Goal: Task Accomplishment & Management: Manage account settings

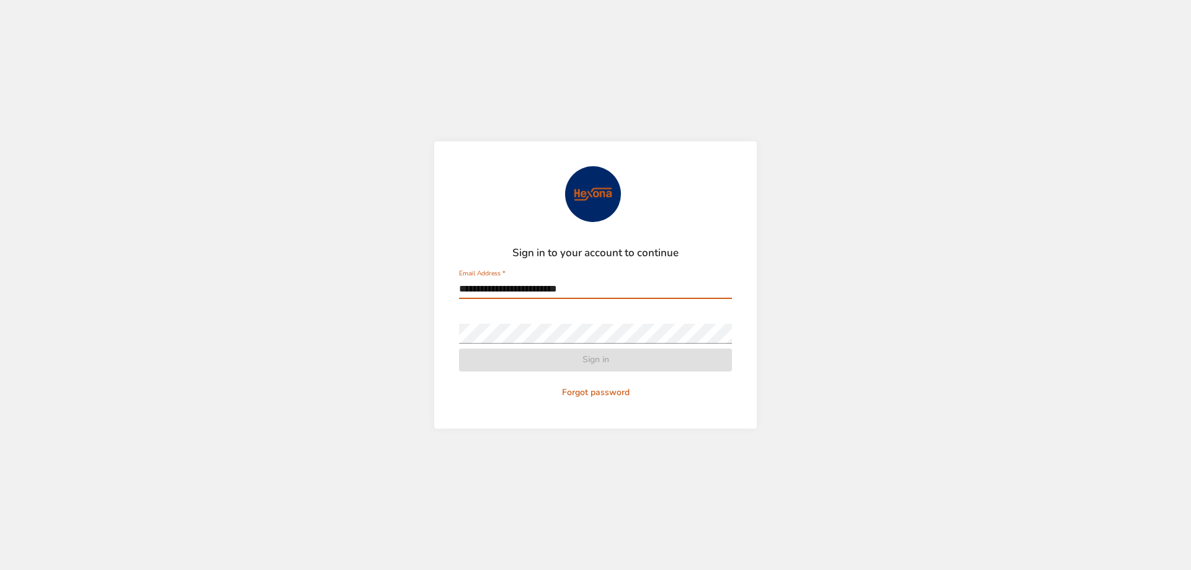
type input "**********"
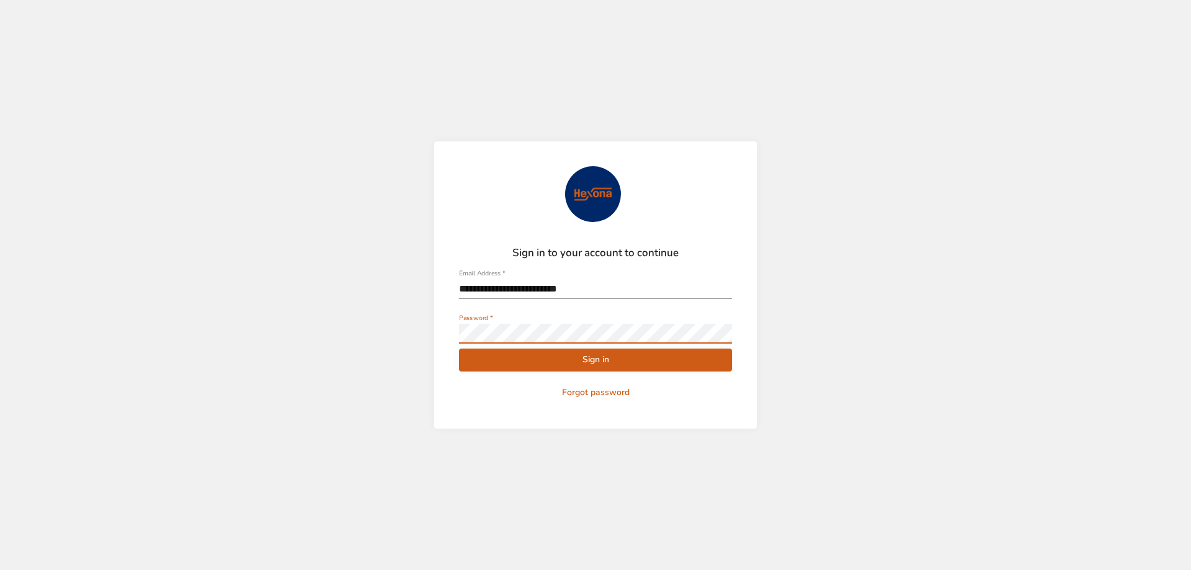
click at [459, 349] on button "Sign in" at bounding box center [595, 360] width 273 height 23
click at [575, 359] on span "Sign in" at bounding box center [595, 360] width 253 height 16
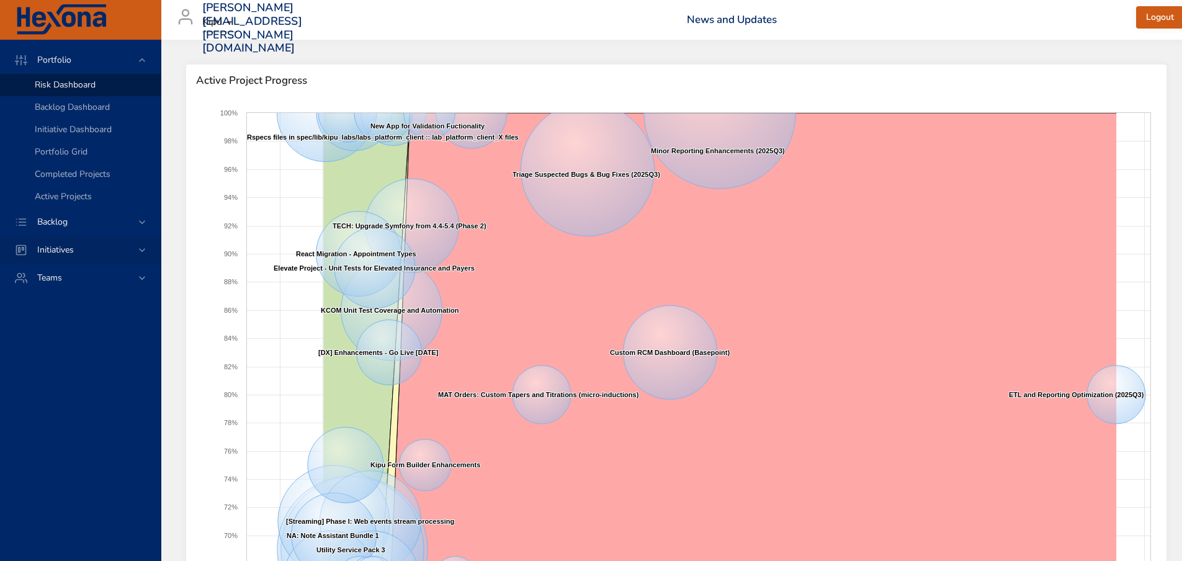
click at [68, 248] on span "Initiatives" at bounding box center [55, 250] width 56 height 12
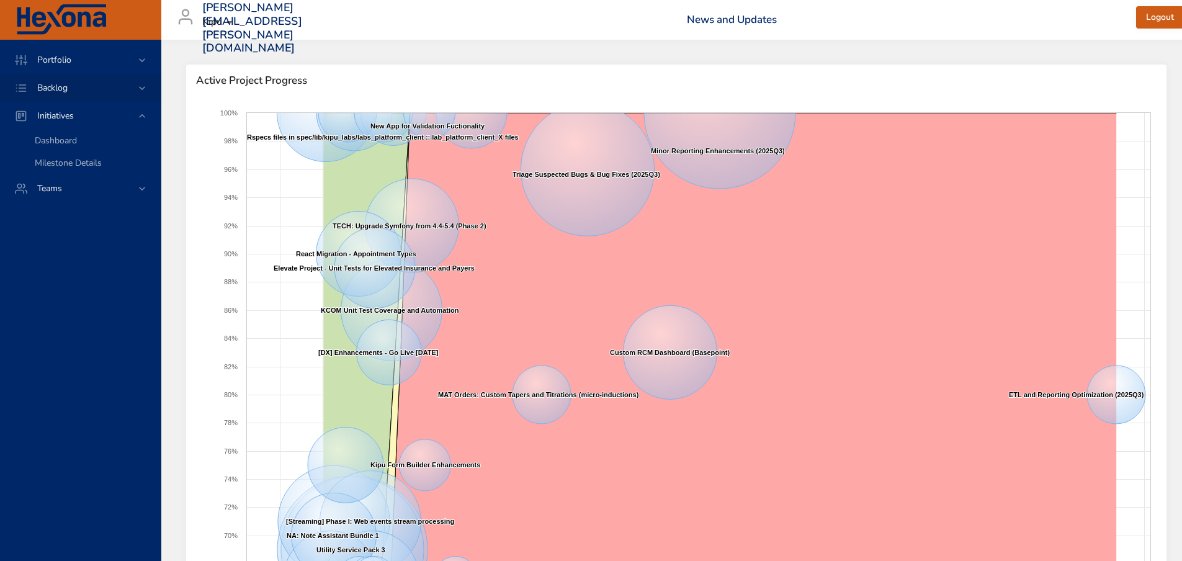
click at [44, 83] on span "Backlog" at bounding box center [52, 88] width 50 height 12
click at [55, 109] on span "Backlog Details" at bounding box center [65, 113] width 60 height 12
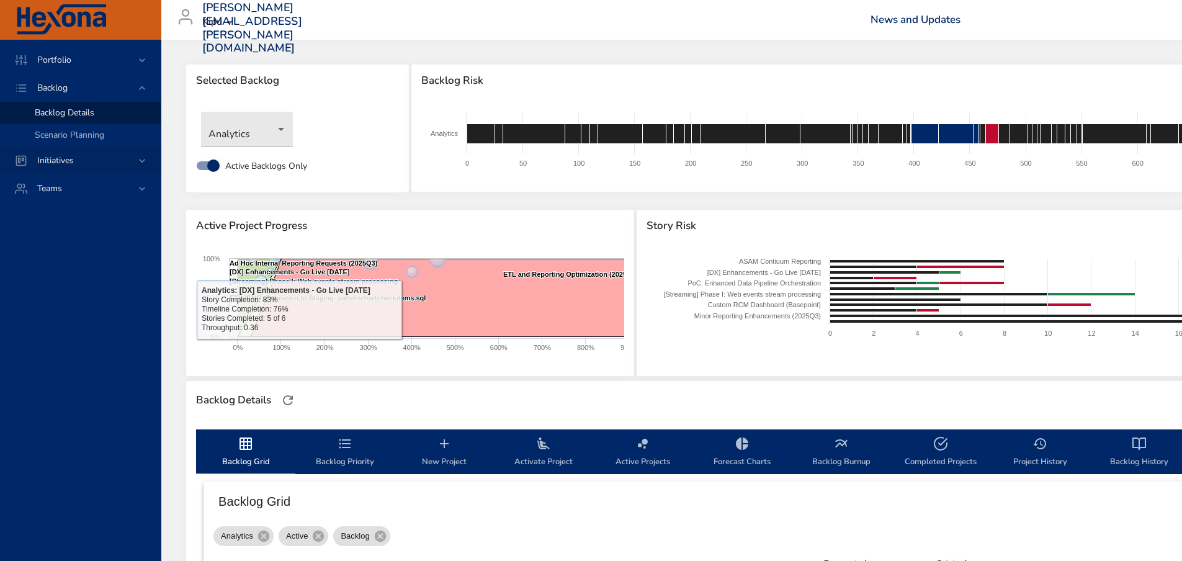
click at [144, 158] on icon at bounding box center [142, 160] width 12 height 12
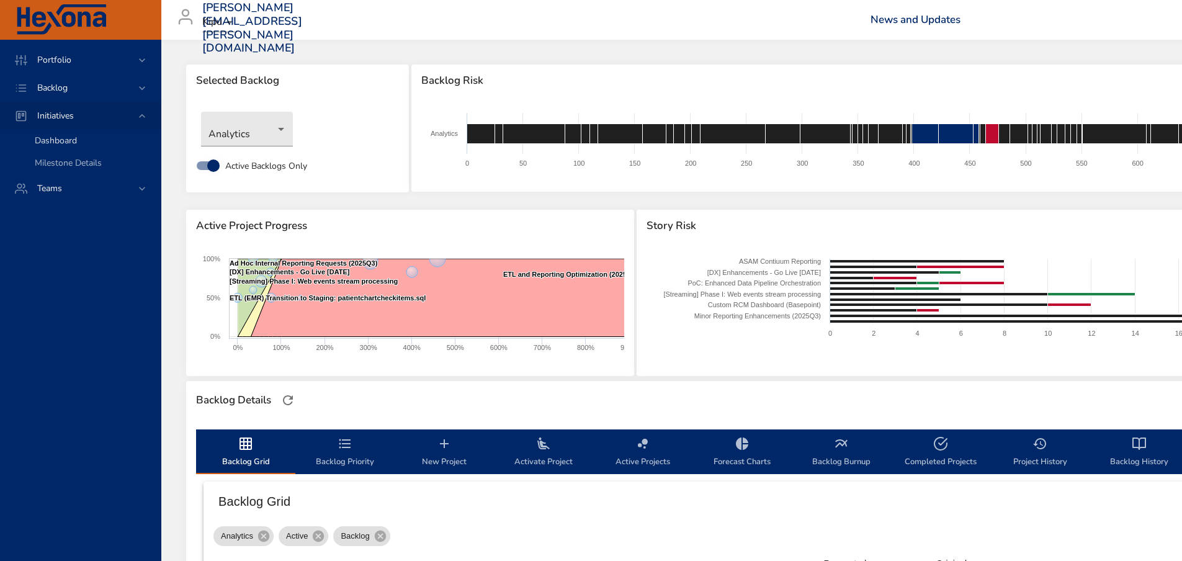
click at [62, 138] on span "Dashboard" at bounding box center [56, 141] width 42 height 12
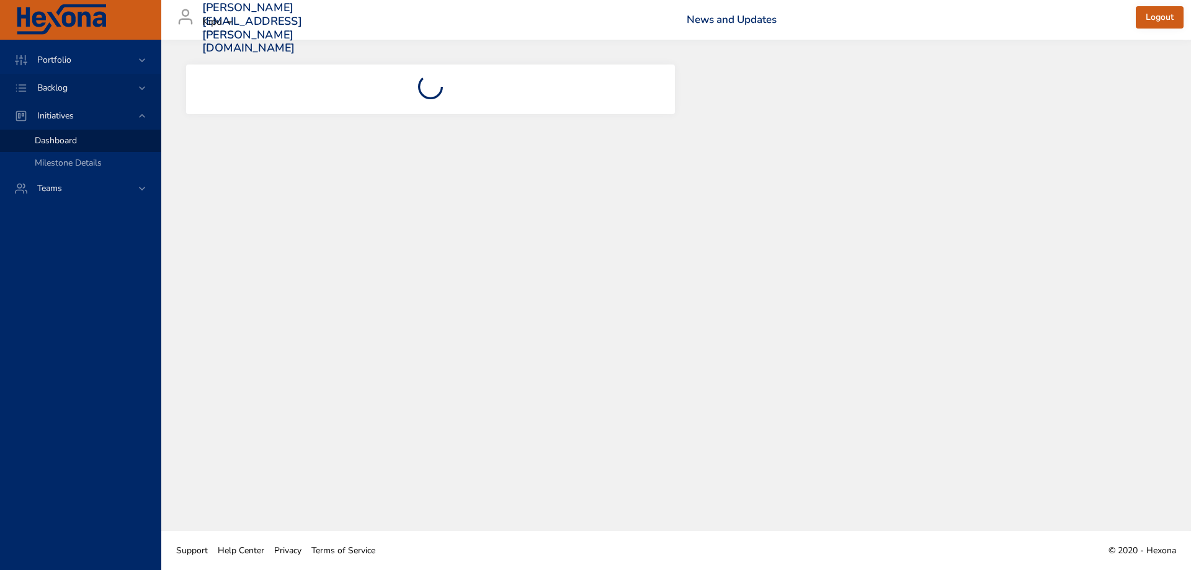
click at [88, 89] on div "Backlog" at bounding box center [81, 87] width 109 height 13
click at [67, 110] on span "Backlog Details" at bounding box center [65, 113] width 60 height 12
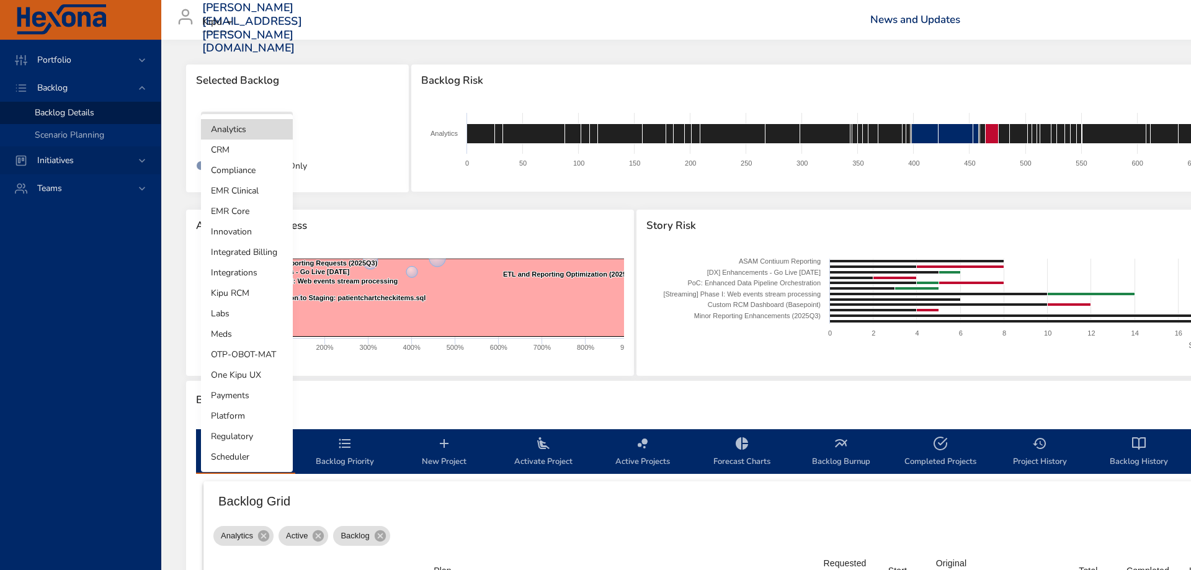
click at [275, 138] on body "Portfolio Backlog Backlog Details Scenario Planning Initiatives Teams [PERSON_N…" at bounding box center [595, 285] width 1191 height 570
click at [243, 269] on li "Integrations" at bounding box center [247, 272] width 92 height 20
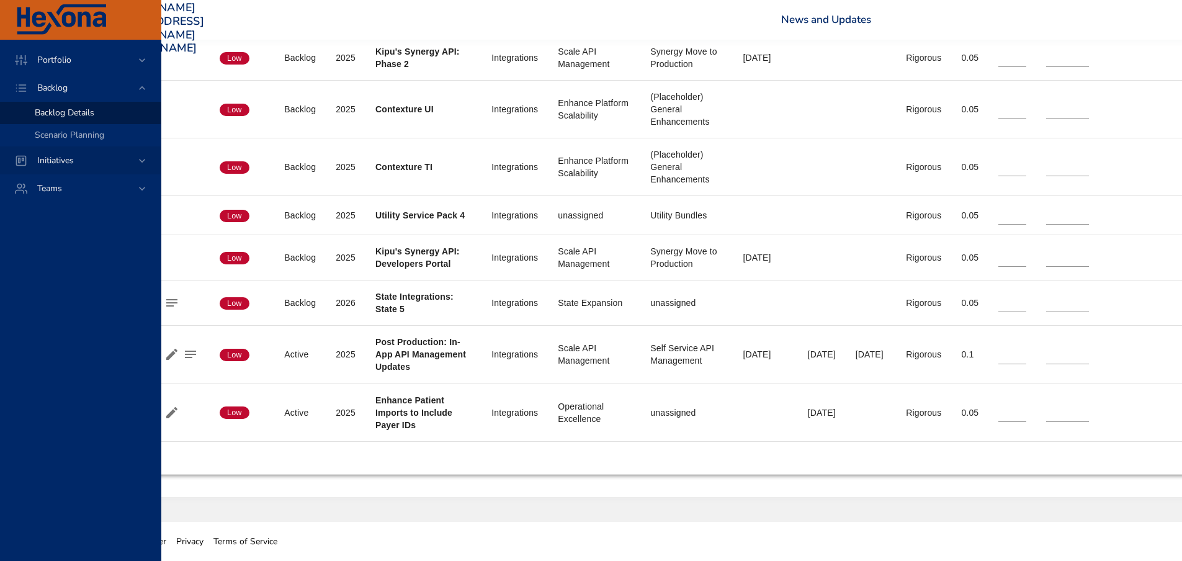
scroll to position [911, 0]
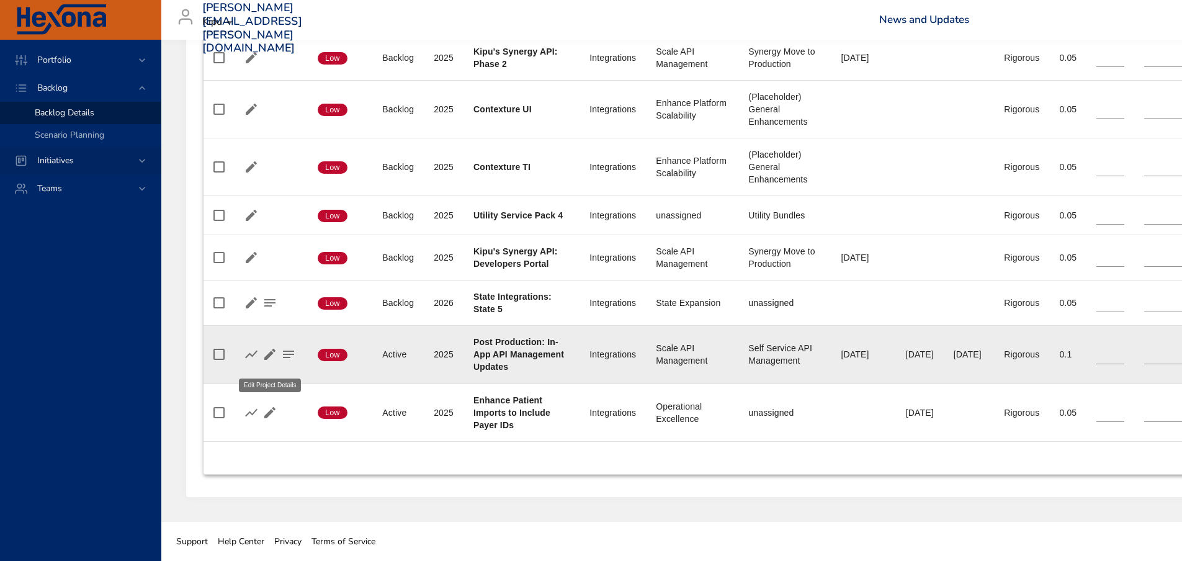
click at [270, 354] on icon "button" at bounding box center [269, 354] width 11 height 11
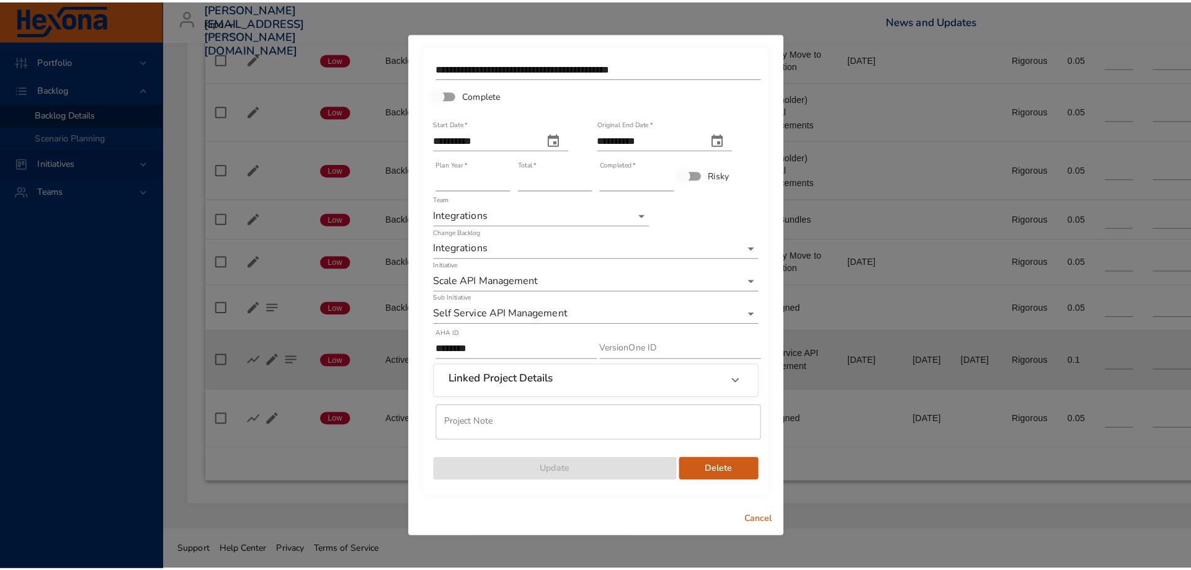
scroll to position [902, 0]
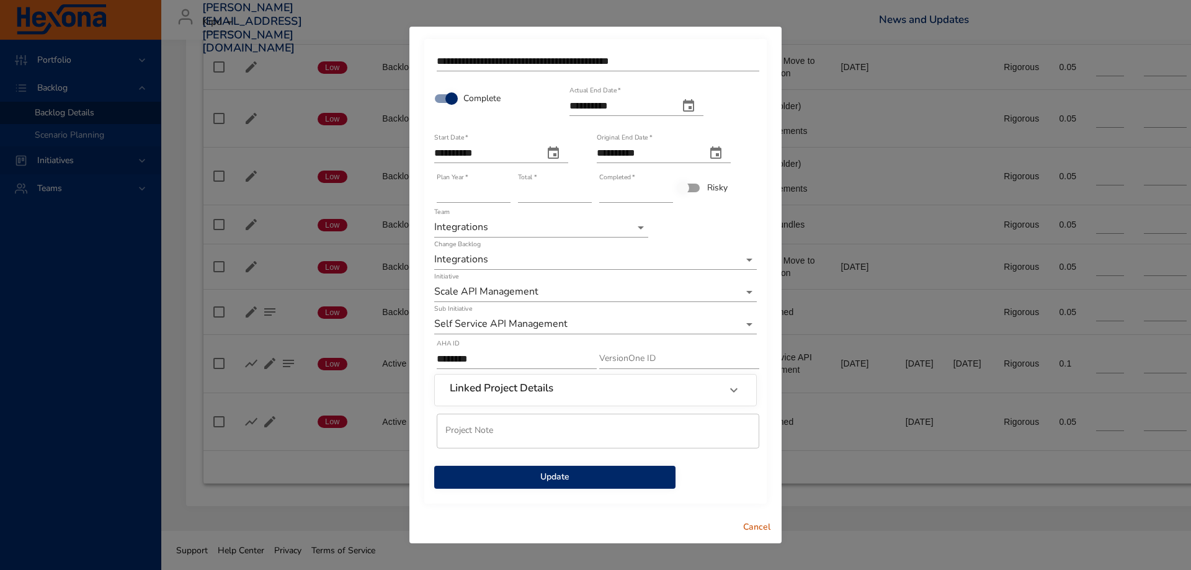
click at [571, 479] on span "Update" at bounding box center [554, 478] width 221 height 16
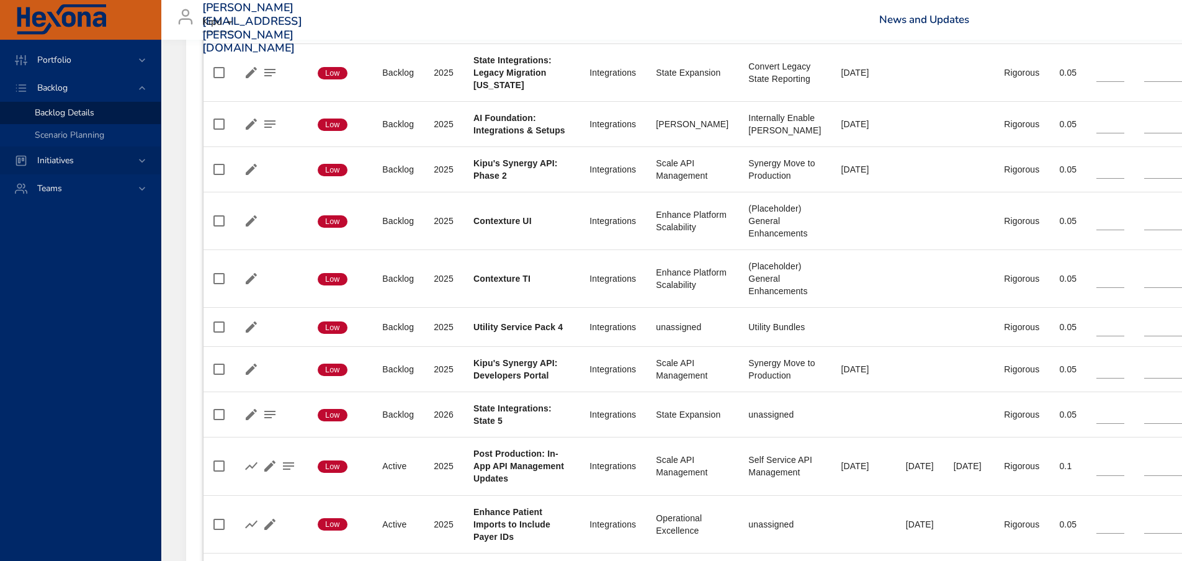
scroll to position [855, 0]
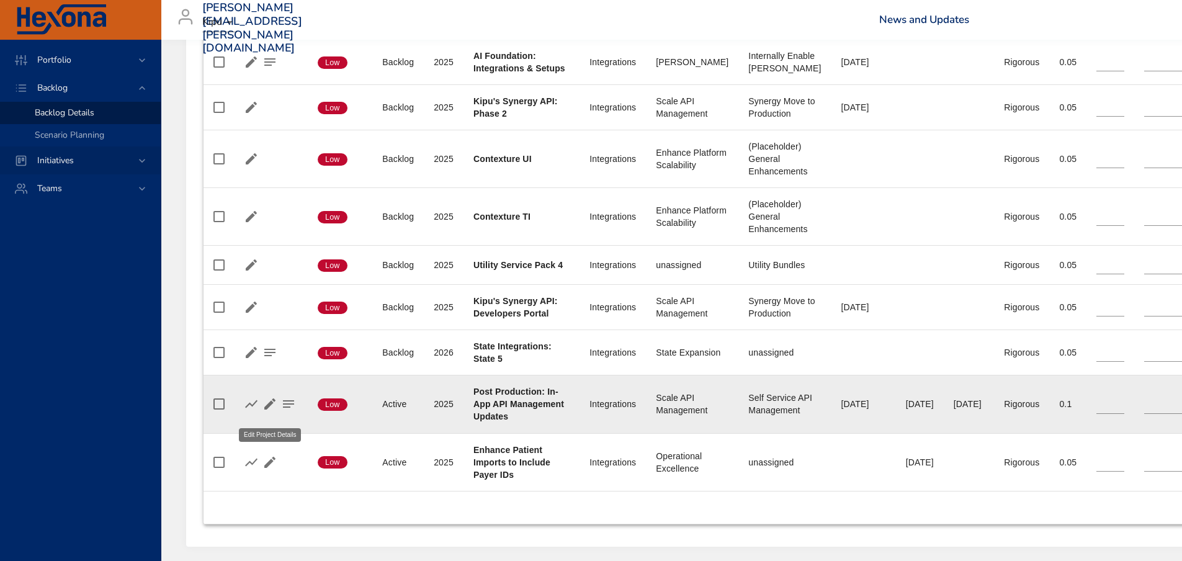
click at [270, 411] on icon "button" at bounding box center [269, 403] width 15 height 15
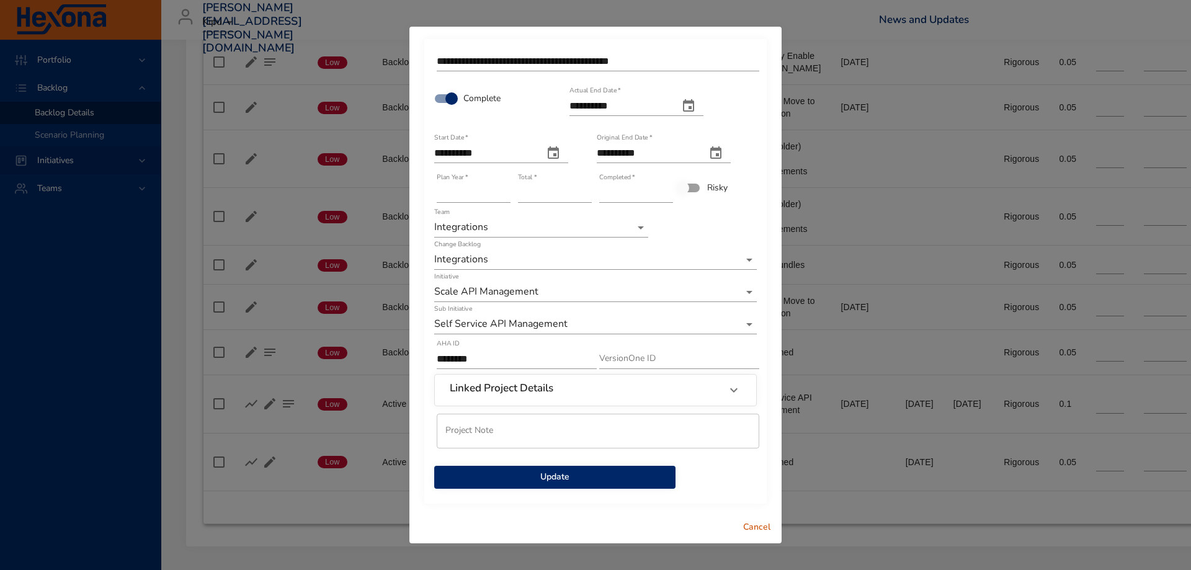
click at [747, 526] on span "Cancel" at bounding box center [757, 528] width 30 height 16
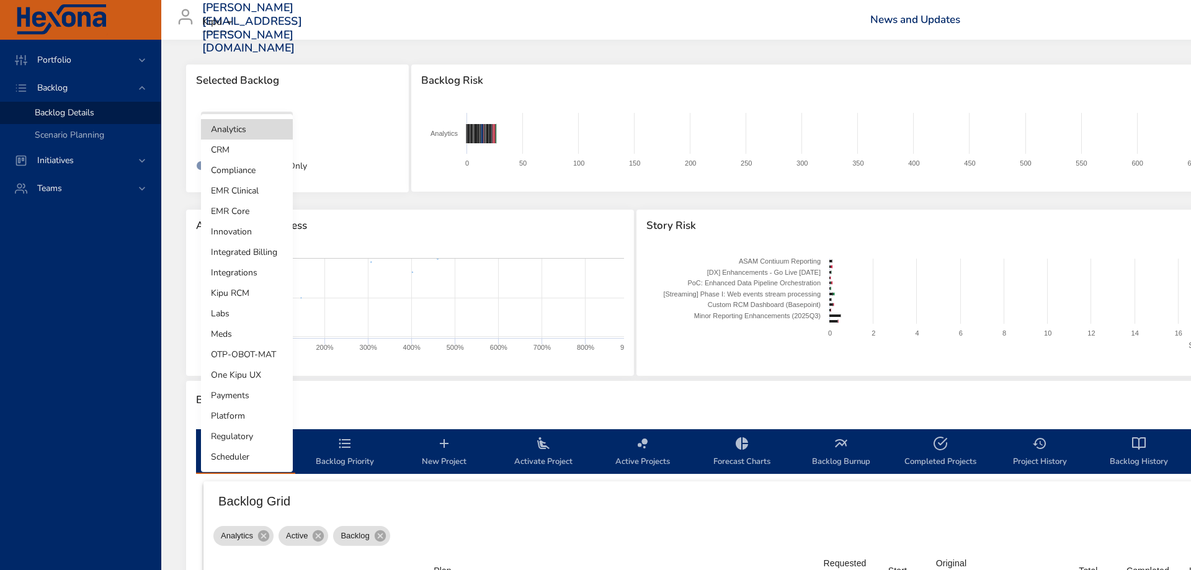
click at [278, 130] on body "Portfolio Backlog Backlog Details Scenario Planning Initiatives Teams [PERSON_N…" at bounding box center [595, 285] width 1191 height 570
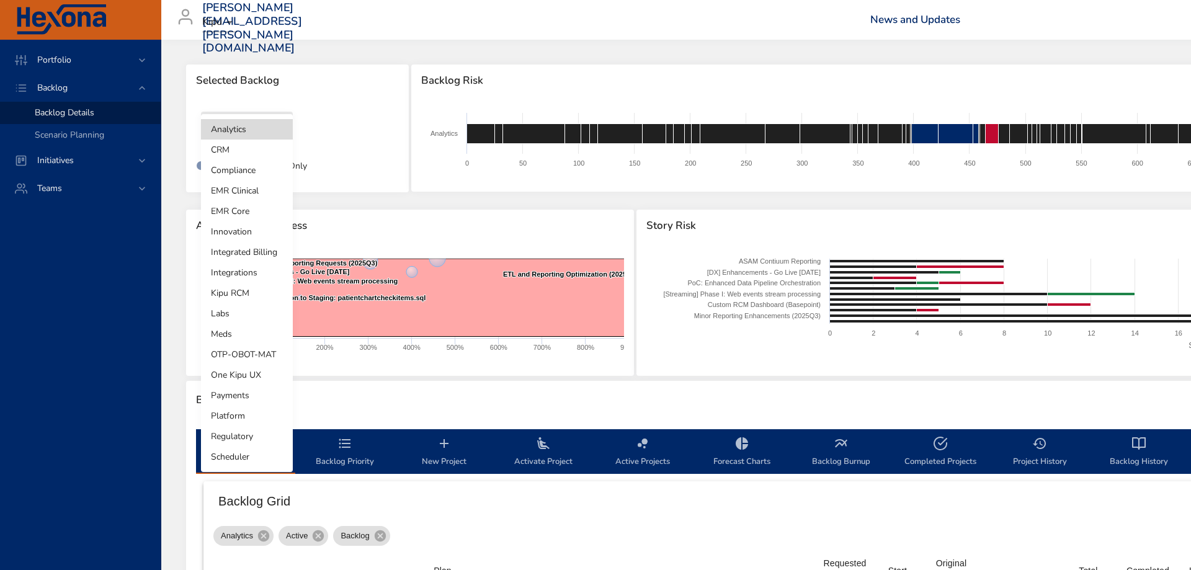
click at [246, 272] on li "Integrations" at bounding box center [247, 272] width 92 height 20
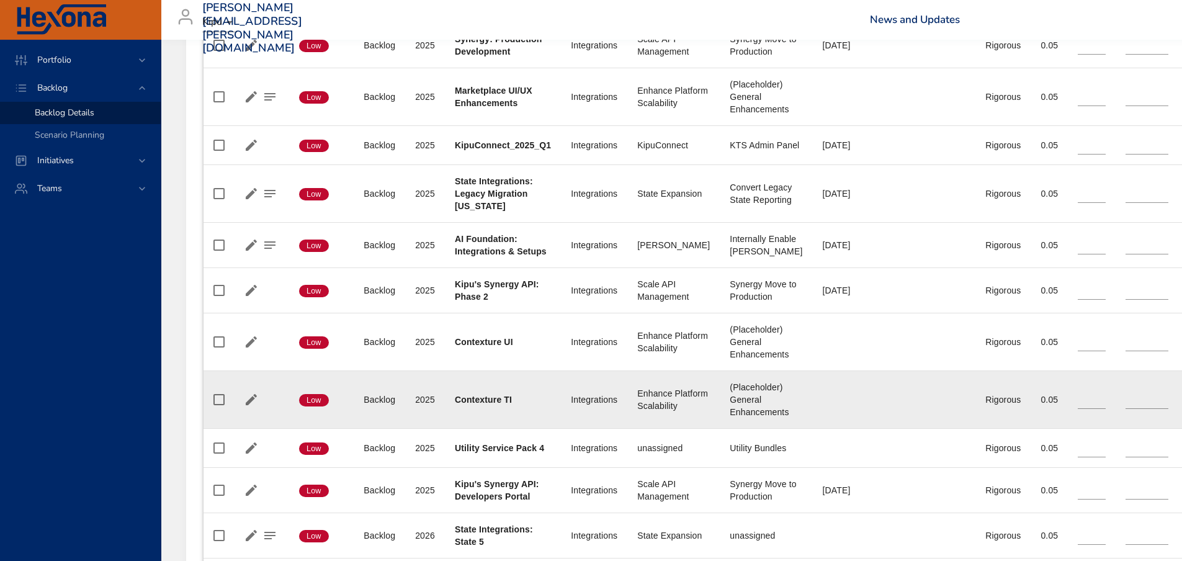
scroll to position [481, 0]
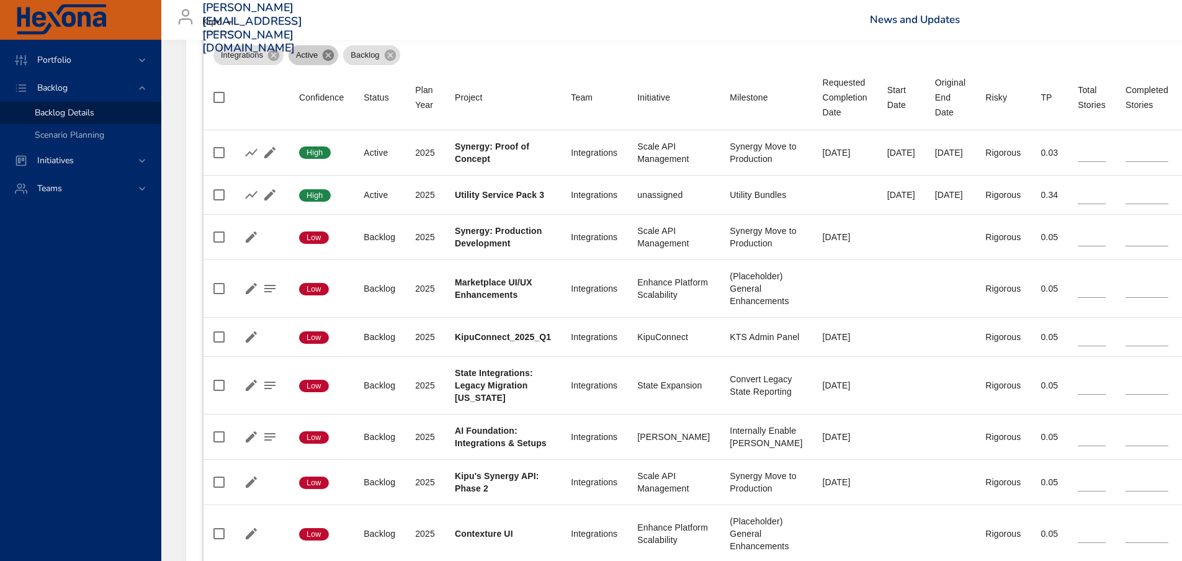
click at [331, 56] on icon at bounding box center [328, 55] width 11 height 11
type input "*"
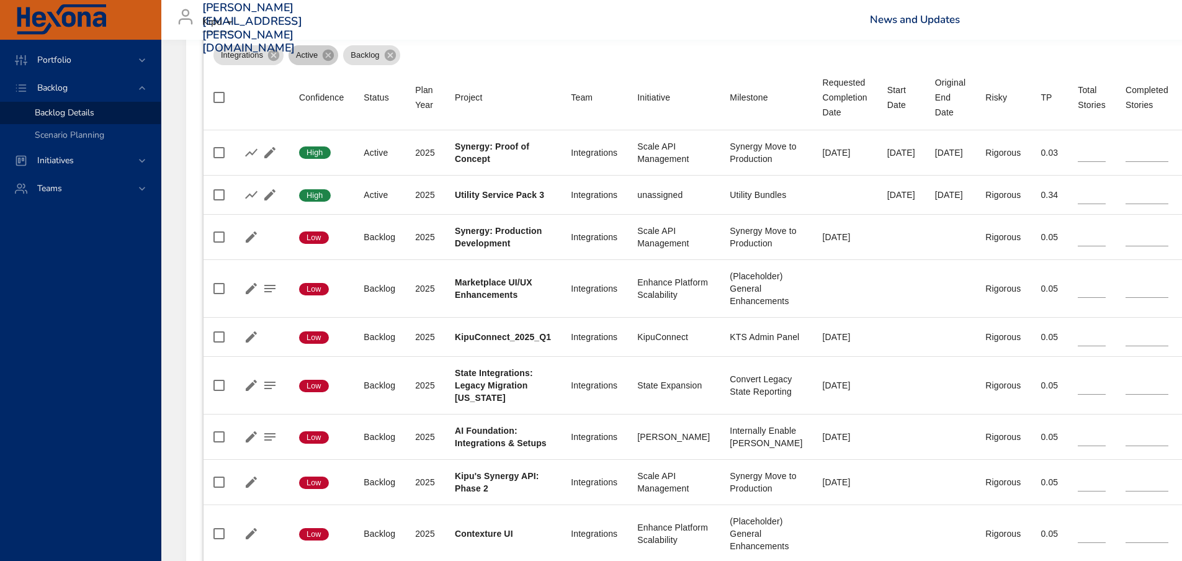
type input "*"
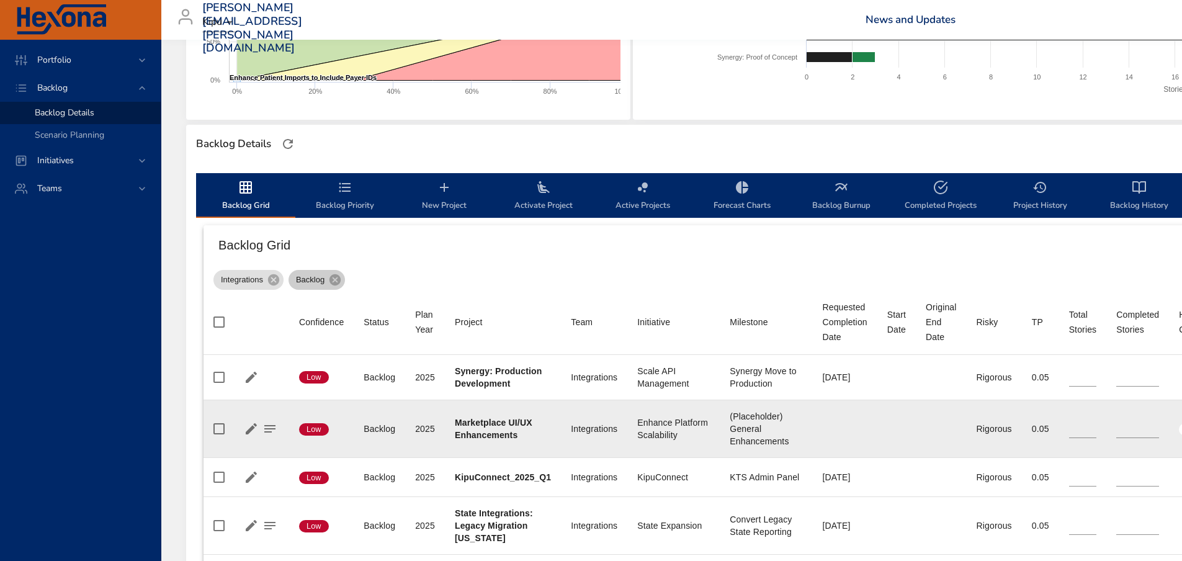
scroll to position [277, 0]
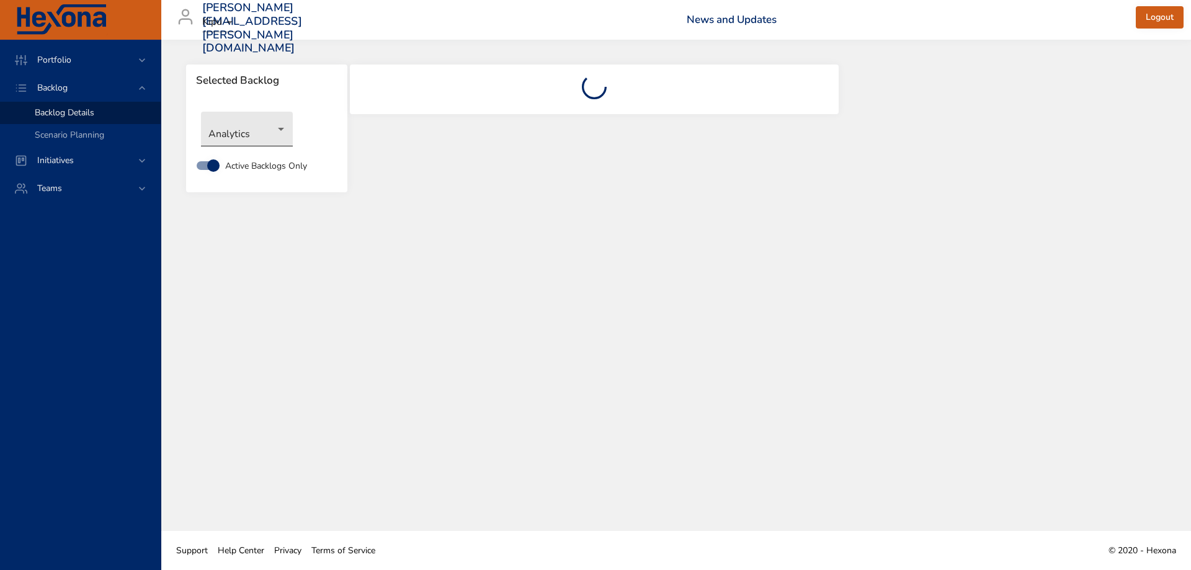
click at [273, 130] on body "Portfolio Backlog Backlog Details Scenario Planning Initiatives Teams [PERSON_N…" at bounding box center [595, 285] width 1191 height 570
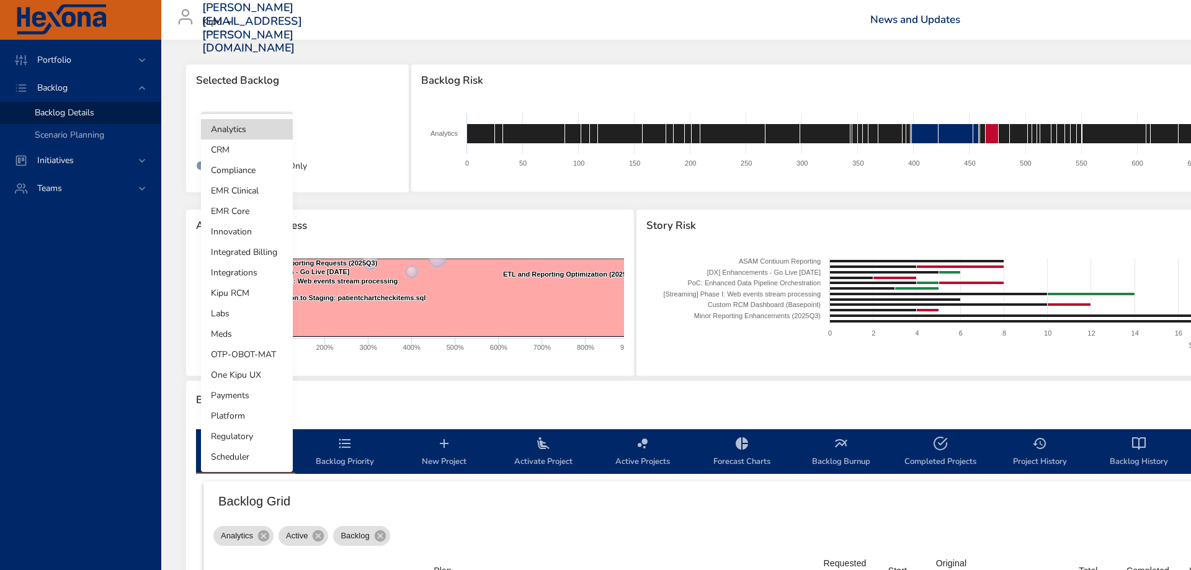
click at [228, 268] on li "Integrations" at bounding box center [247, 272] width 92 height 20
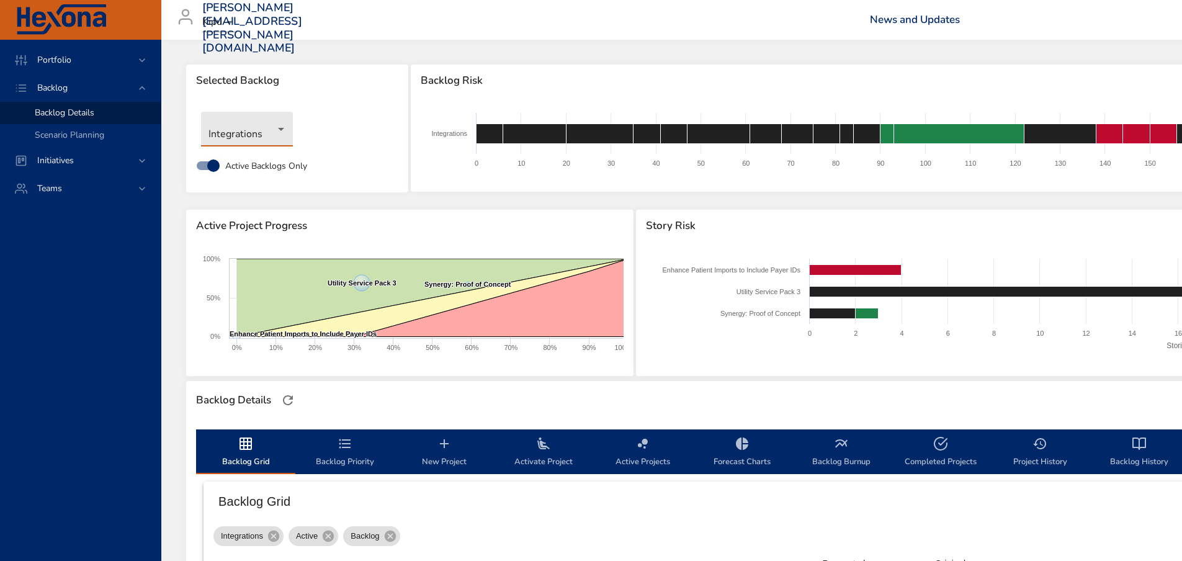
click at [744, 18] on div "jeremy.dean@kipuhealth.com Kipu News and Updates Logout" at bounding box center [859, 20] width 1381 height 40
